Goal: Transaction & Acquisition: Purchase product/service

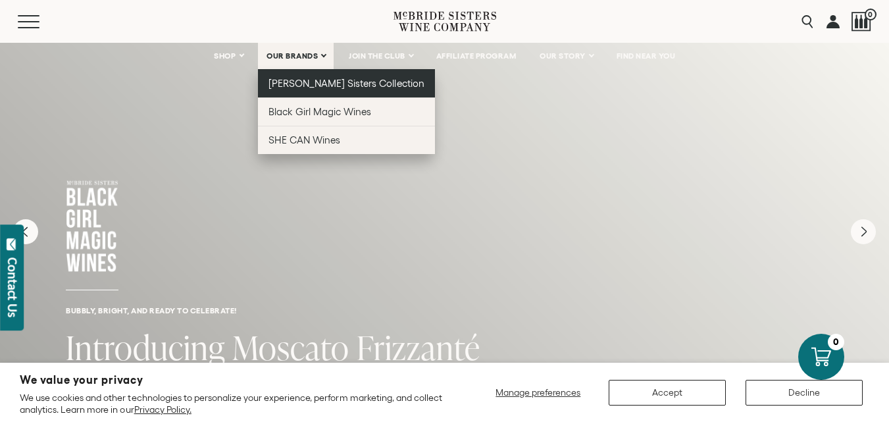
click at [309, 79] on span "[PERSON_NAME] Sisters Collection" at bounding box center [346, 83] width 156 height 11
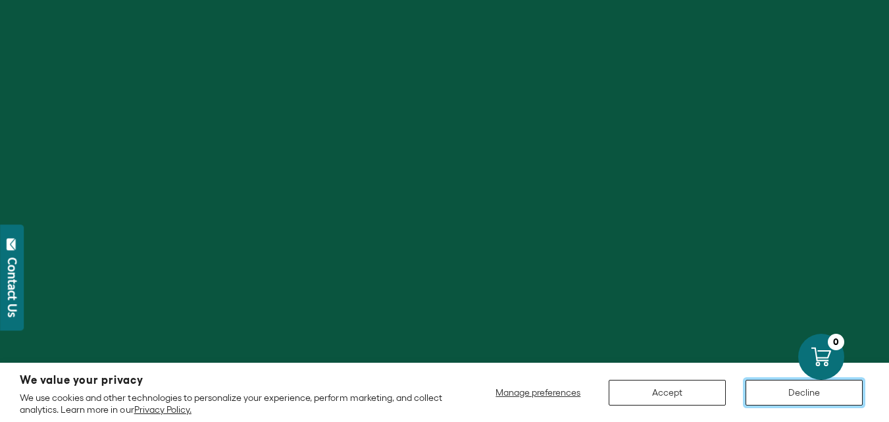
click at [793, 396] on button "Decline" at bounding box center [803, 393] width 117 height 26
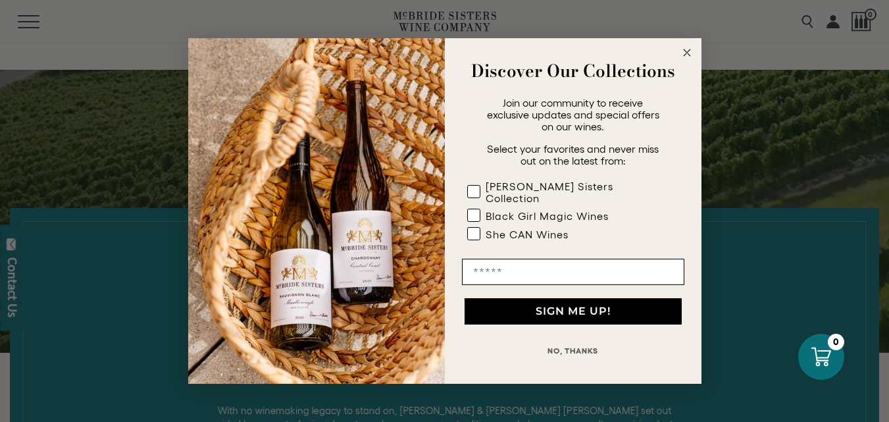
scroll to position [526, 0]
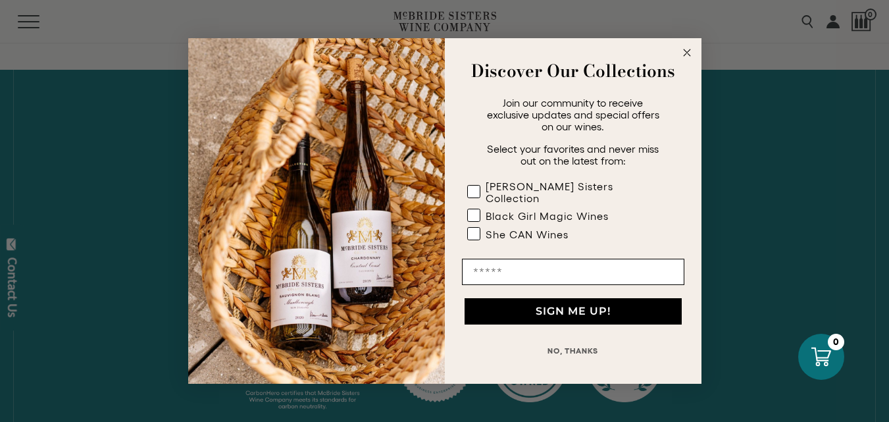
click at [685, 59] on circle "Close dialog" at bounding box center [686, 52] width 15 height 15
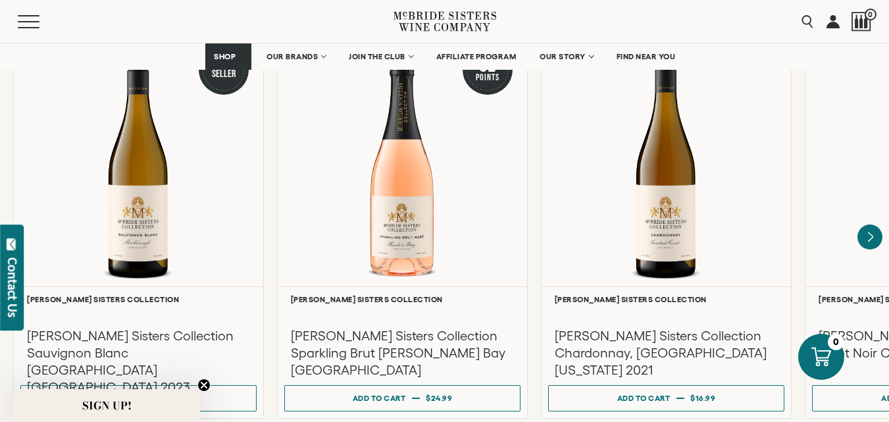
scroll to position [1184, 0]
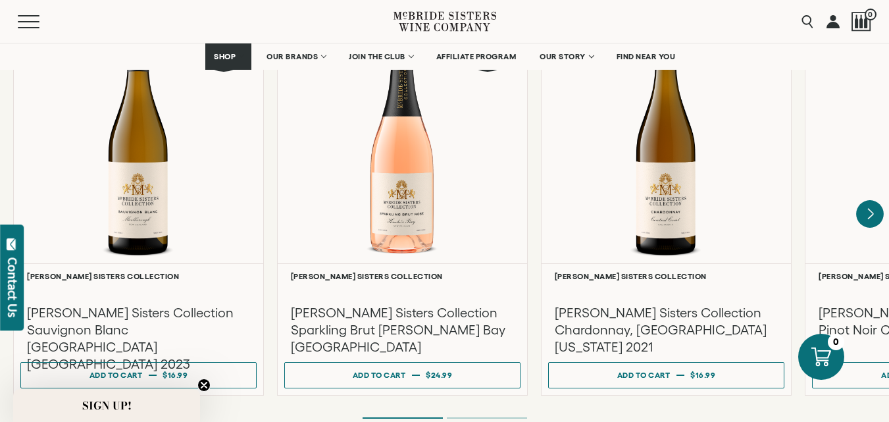
click at [868, 203] on icon "Next" at bounding box center [870, 214] width 28 height 28
